Goal: Find specific page/section: Find specific page/section

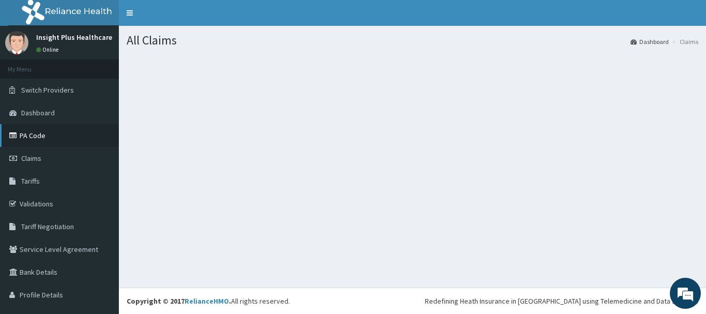
click at [23, 124] on link "PA Code" at bounding box center [59, 135] width 119 height 23
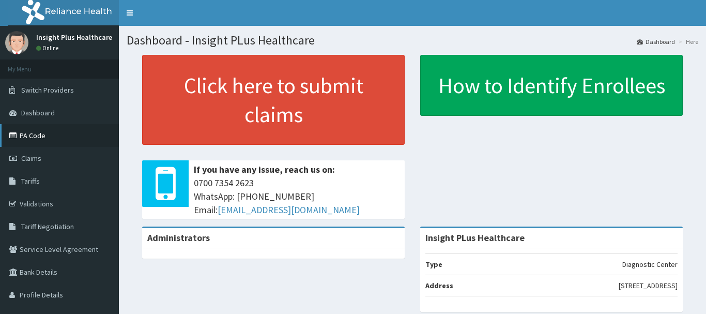
click at [30, 138] on link "PA Code" at bounding box center [59, 135] width 119 height 23
